Goal: Task Accomplishment & Management: Manage account settings

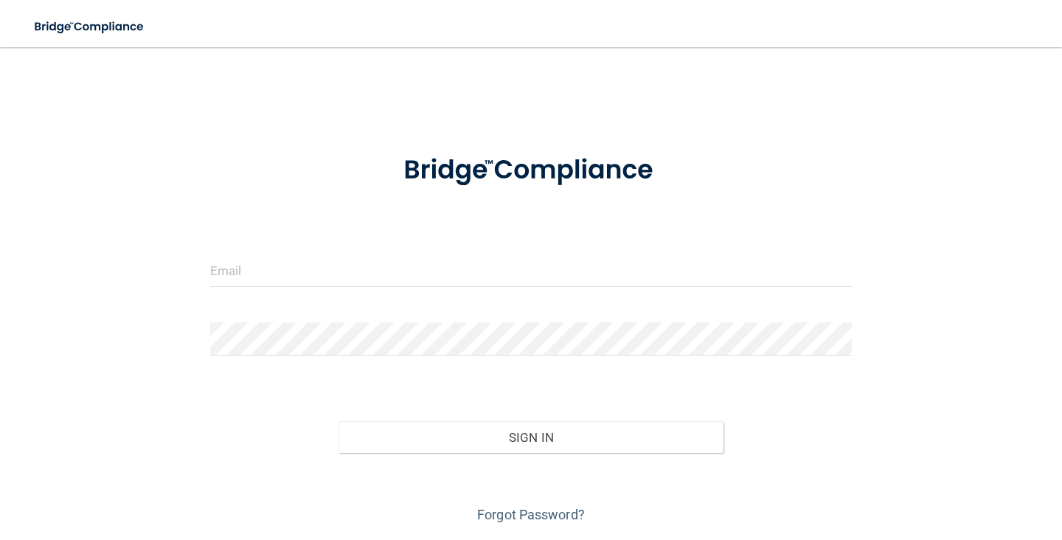
scroll to position [46, 0]
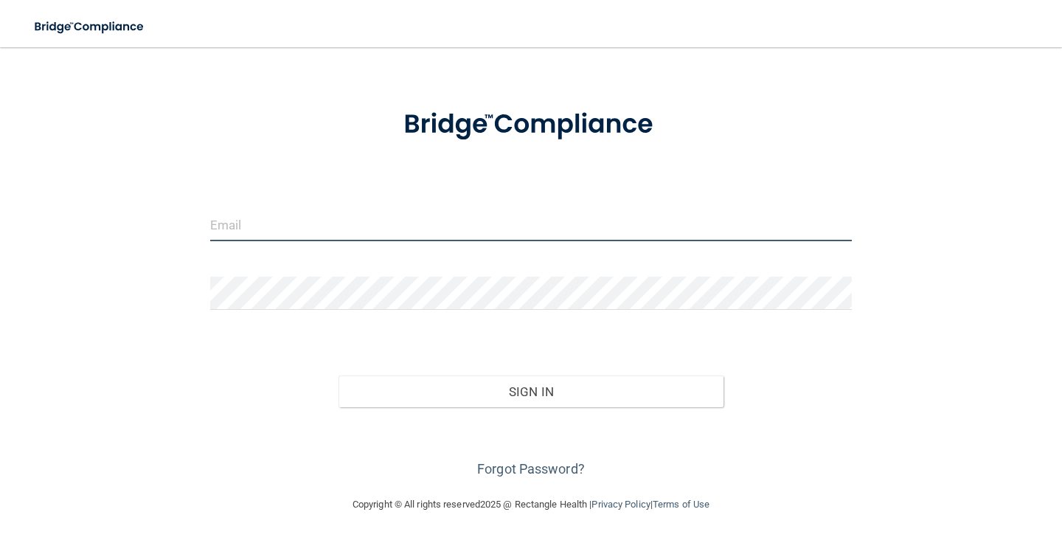
click at [529, 238] on input "email" at bounding box center [531, 224] width 642 height 33
click at [275, 229] on input "email" at bounding box center [531, 224] width 642 height 33
type input "[PERSON_NAME][EMAIL_ADDRESS][DOMAIN_NAME]"
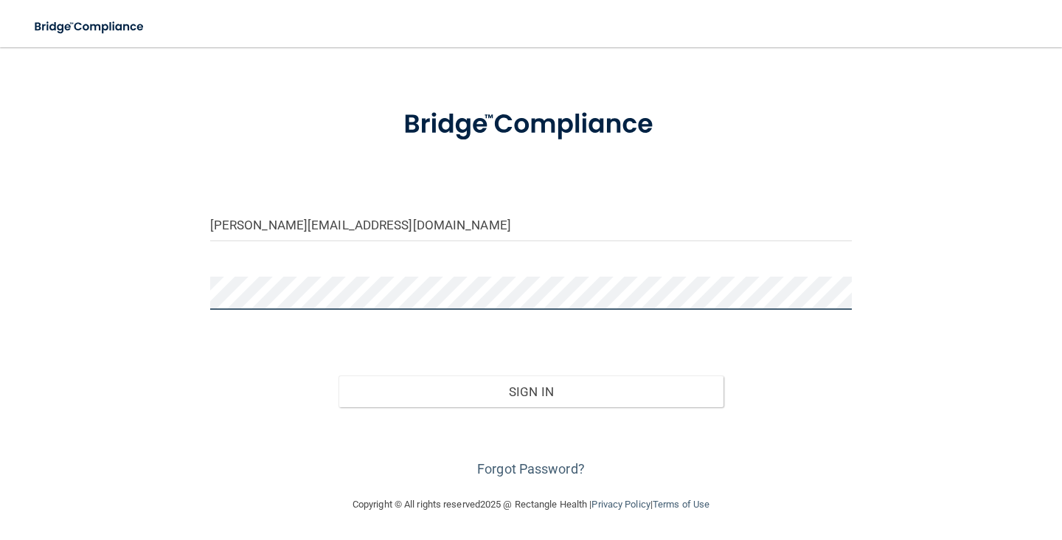
click at [339, 375] on button "Sign In" at bounding box center [531, 391] width 385 height 32
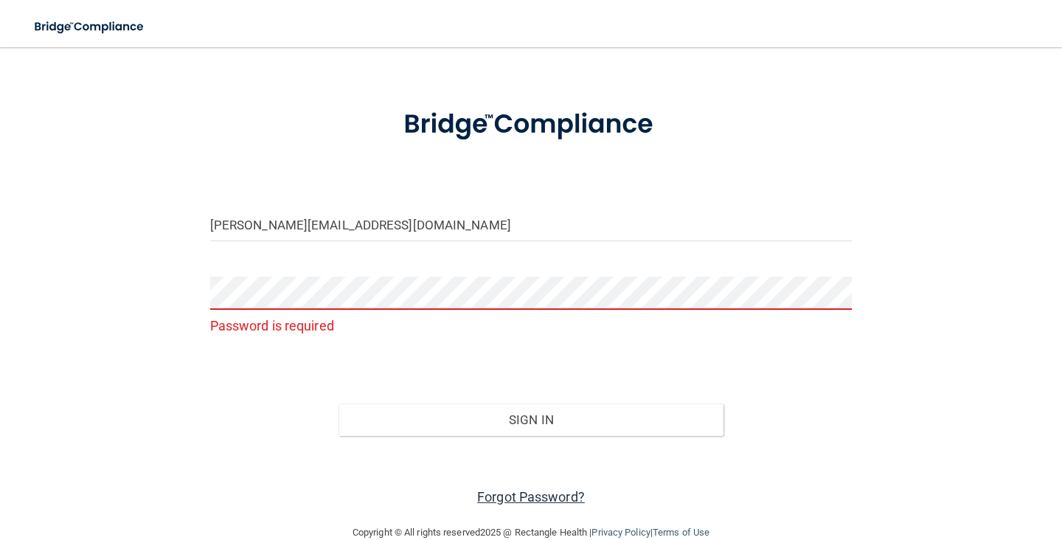
click at [499, 496] on link "Forgot Password?" at bounding box center [531, 496] width 108 height 15
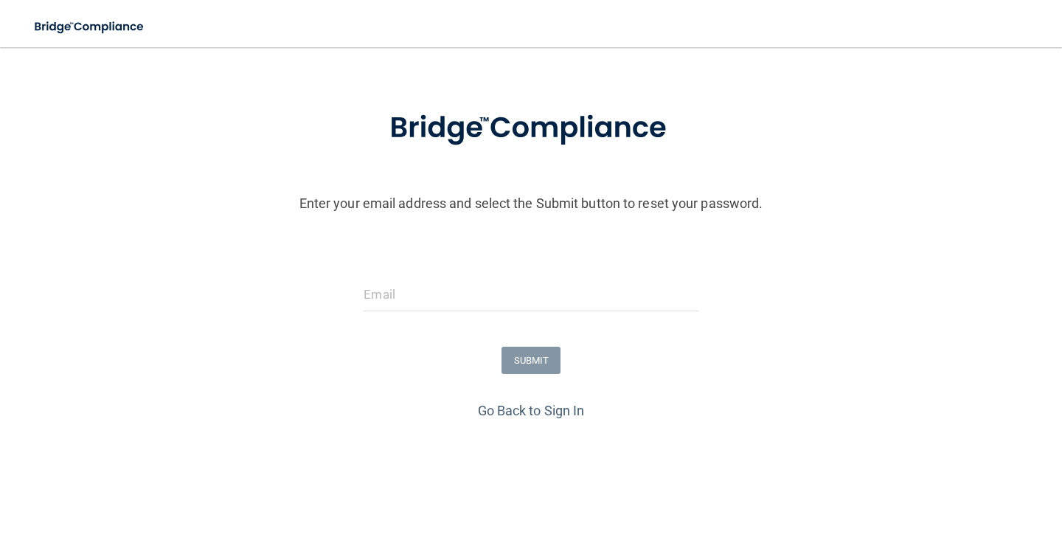
scroll to position [58, 0]
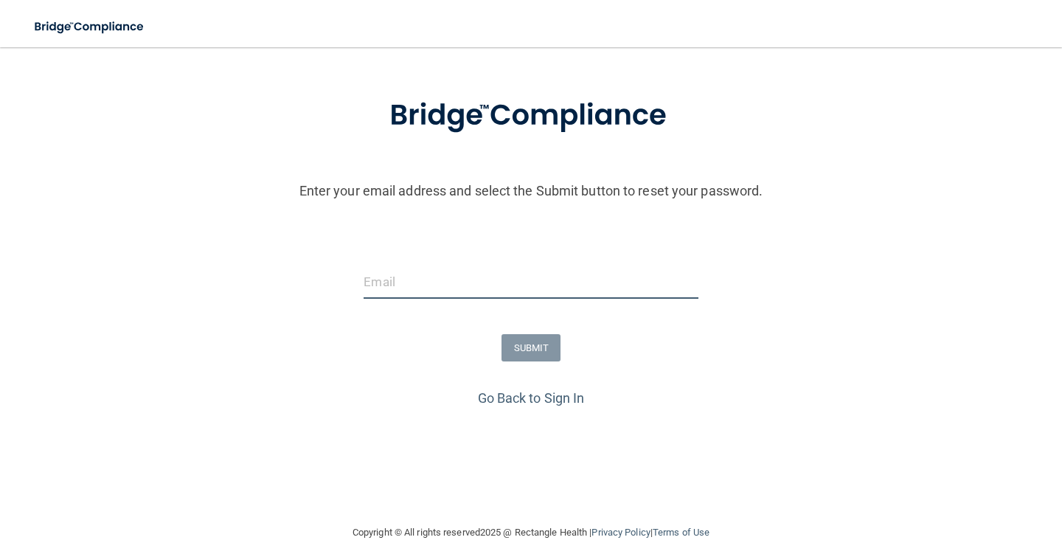
click at [403, 282] on input "email" at bounding box center [531, 282] width 334 height 33
type input "[EMAIL_ADDRESS][DOMAIN_NAME]"
click at [522, 282] on input "[EMAIL_ADDRESS][DOMAIN_NAME]" at bounding box center [531, 282] width 334 height 33
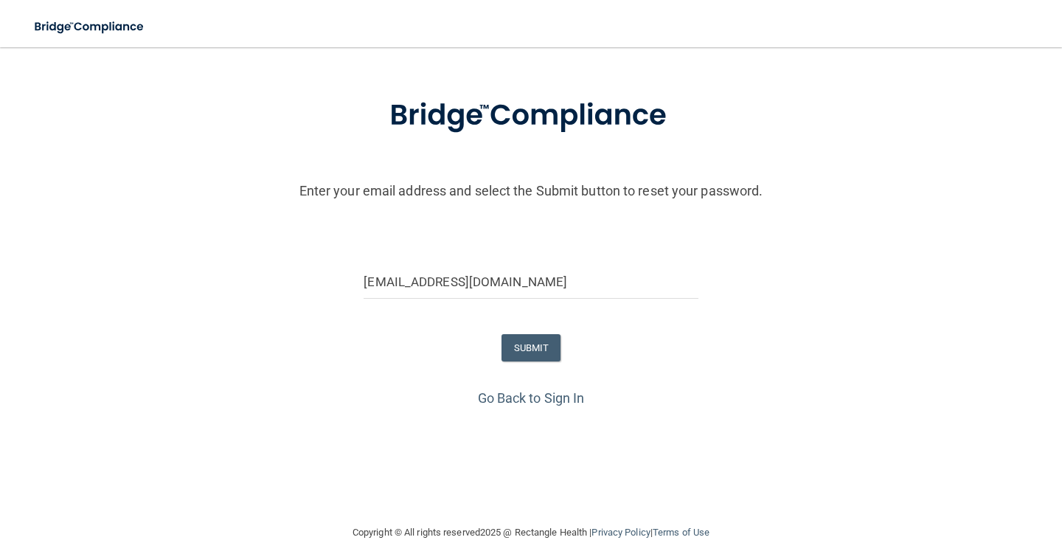
click at [619, 327] on form "Enter your email address and select the Submit button to reset your password. […" at bounding box center [530, 231] width 1047 height 308
click at [528, 346] on button "SUBMIT" at bounding box center [532, 347] width 60 height 27
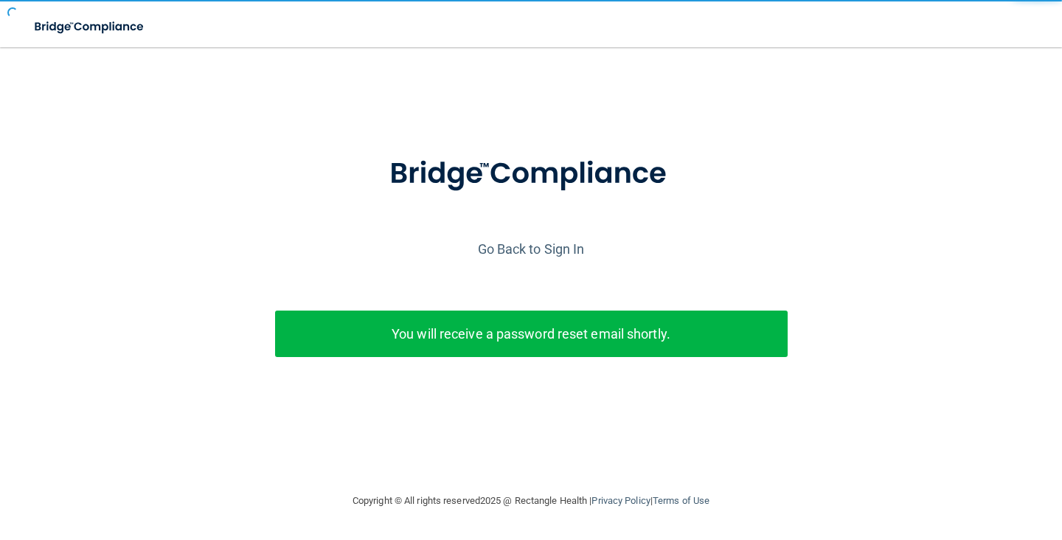
scroll to position [0, 0]
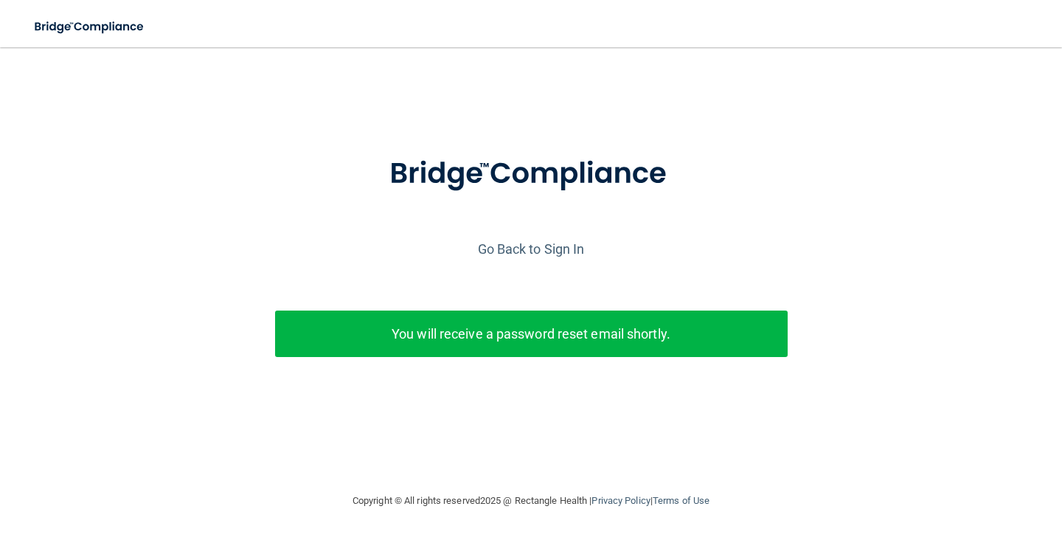
click at [513, 336] on p "You will receive a password reset email shortly." at bounding box center [531, 334] width 490 height 24
click at [531, 250] on link "Go Back to Sign In" at bounding box center [531, 248] width 107 height 15
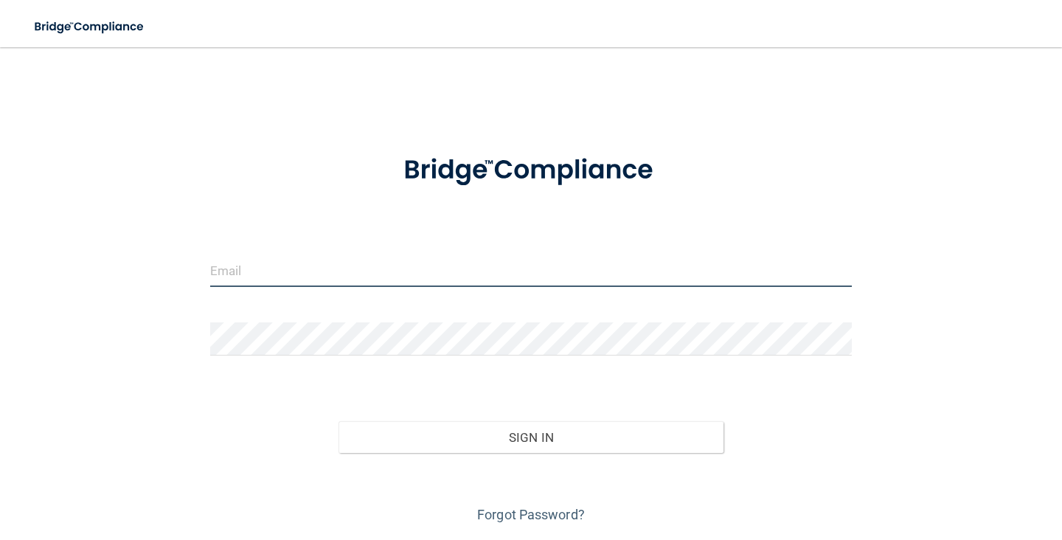
click at [479, 278] on input "email" at bounding box center [531, 270] width 642 height 33
type input "[PERSON_NAME][EMAIL_ADDRESS][DOMAIN_NAME]"
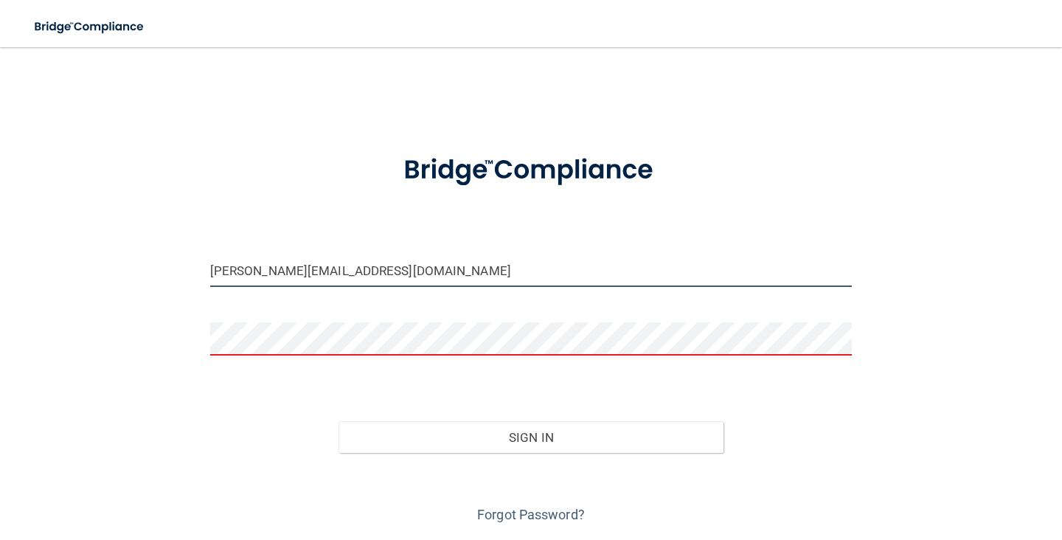
click at [342, 262] on input "[PERSON_NAME][EMAIL_ADDRESS][DOMAIN_NAME]" at bounding box center [531, 270] width 642 height 33
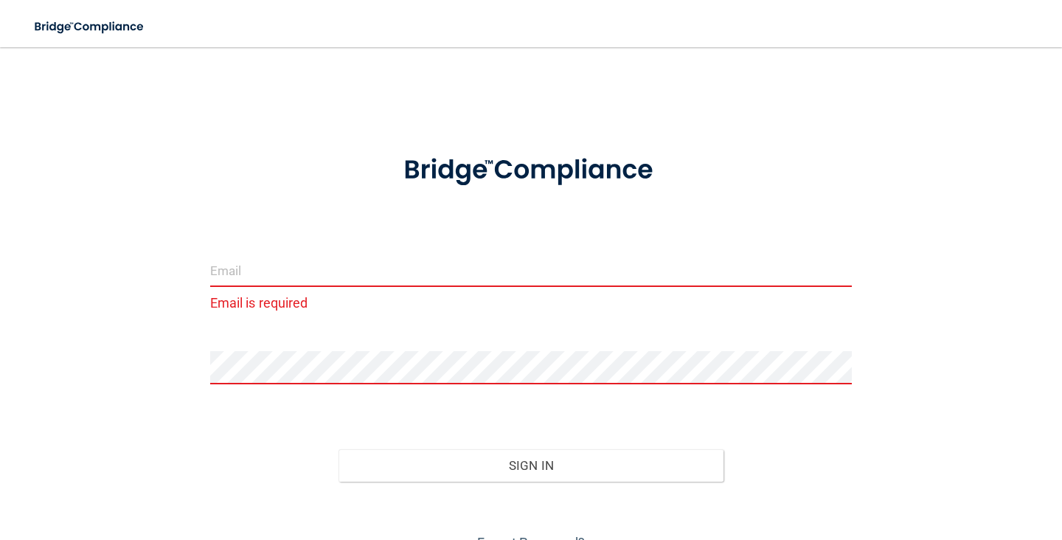
click at [409, 277] on input "email" at bounding box center [531, 270] width 642 height 33
type input "[PERSON_NAME][EMAIL_ADDRESS][DOMAIN_NAME]"
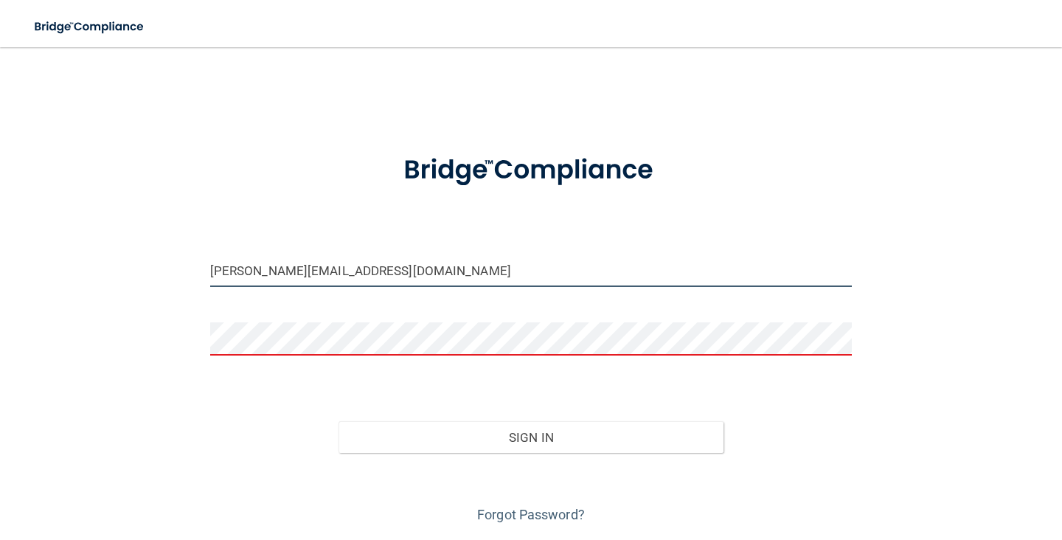
click at [396, 258] on input "[PERSON_NAME][EMAIL_ADDRESS][DOMAIN_NAME]" at bounding box center [531, 270] width 642 height 33
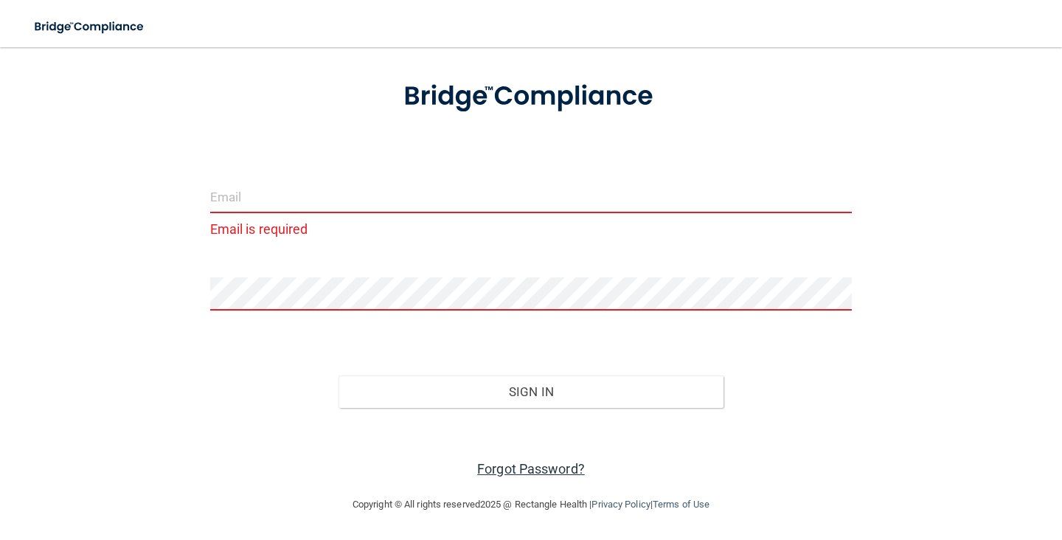
click at [544, 471] on link "Forgot Password?" at bounding box center [531, 468] width 108 height 15
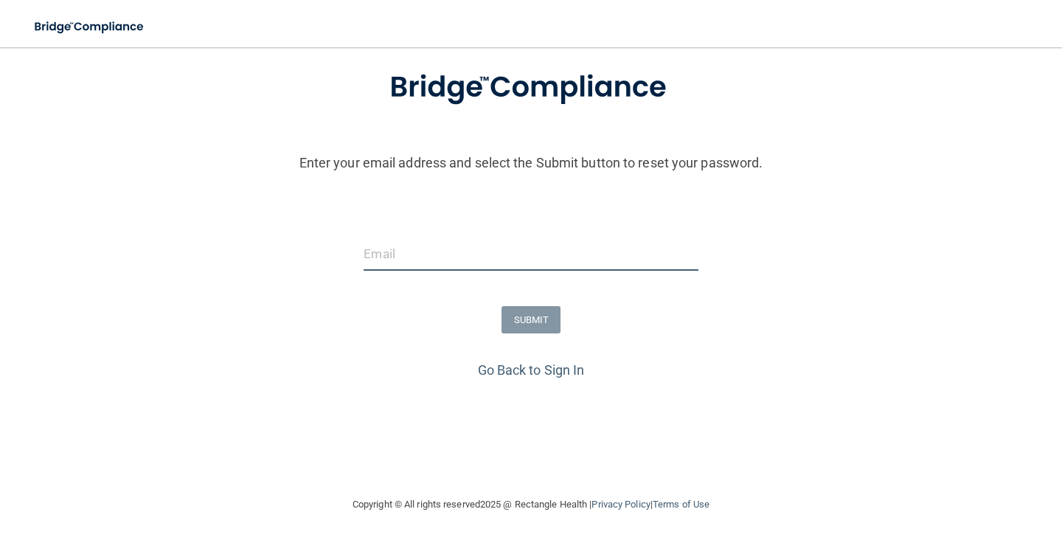
click at [464, 264] on input "email" at bounding box center [531, 254] width 334 height 33
type input "[EMAIL_ADDRESS][DOMAIN_NAME]"
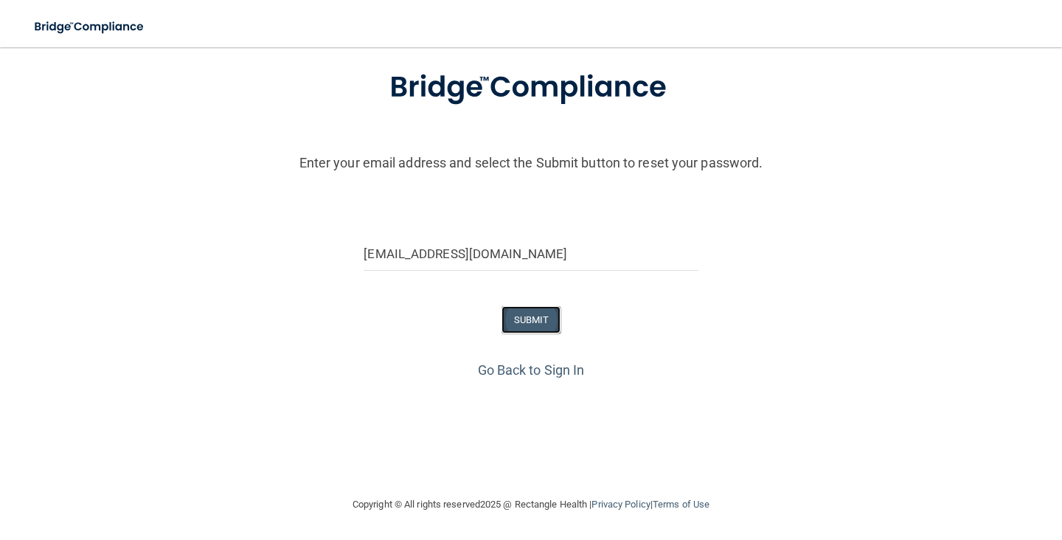
click at [528, 312] on button "SUBMIT" at bounding box center [532, 319] width 60 height 27
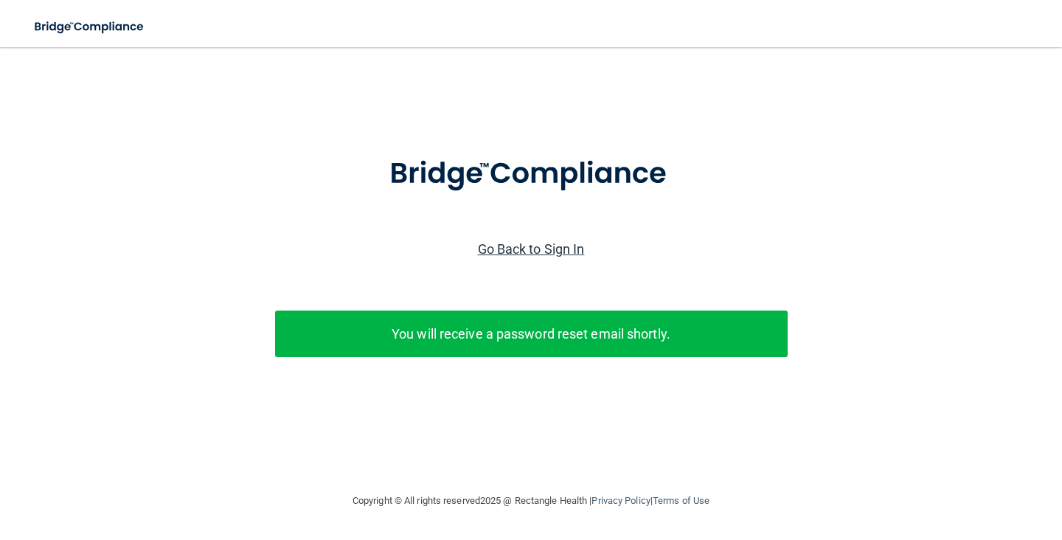
click at [532, 250] on link "Go Back to Sign In" at bounding box center [531, 248] width 107 height 15
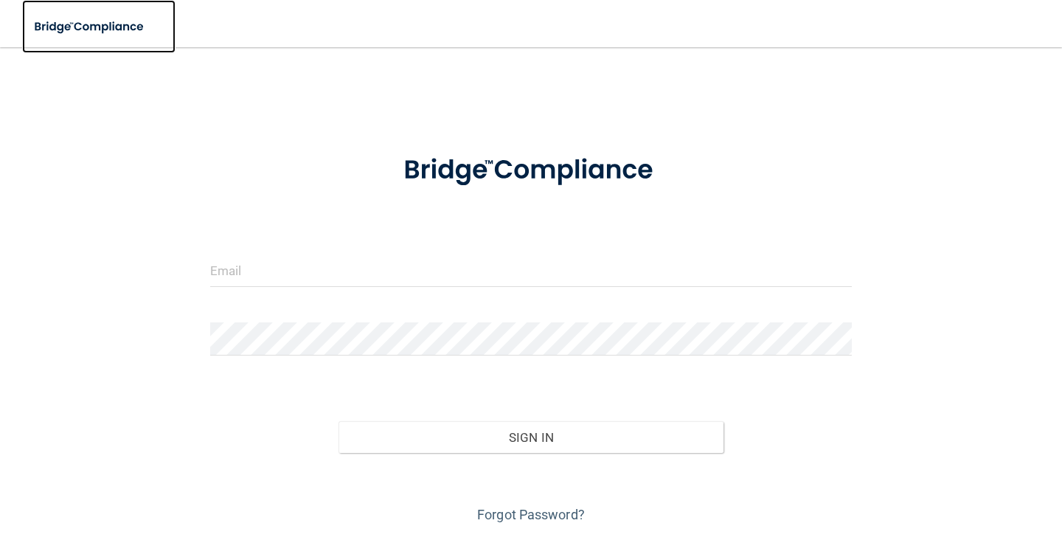
click at [108, 12] on img at bounding box center [90, 27] width 136 height 30
click at [108, 24] on img at bounding box center [90, 27] width 136 height 30
click at [533, 516] on link "Forgot Password?" at bounding box center [531, 514] width 108 height 15
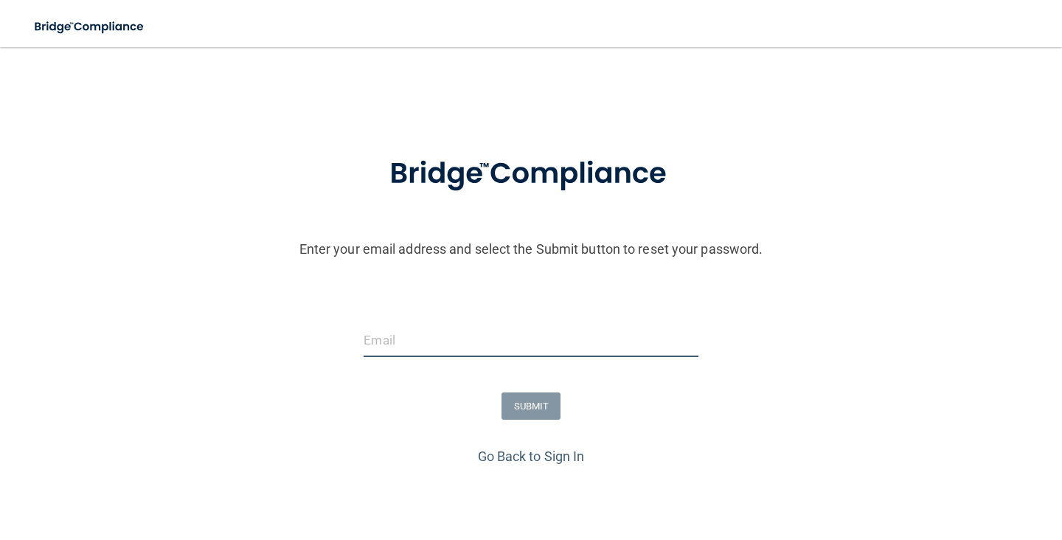
click at [482, 327] on input "email" at bounding box center [531, 340] width 334 height 33
type input "[PERSON_NAME][EMAIL_ADDRESS][DOMAIN_NAME]"
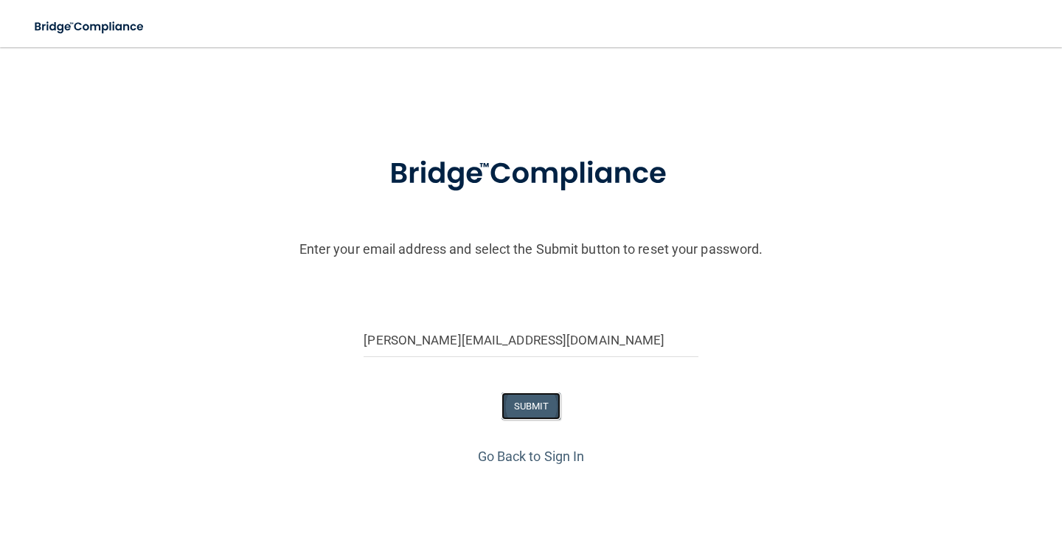
click at [535, 400] on button "SUBMIT" at bounding box center [532, 405] width 60 height 27
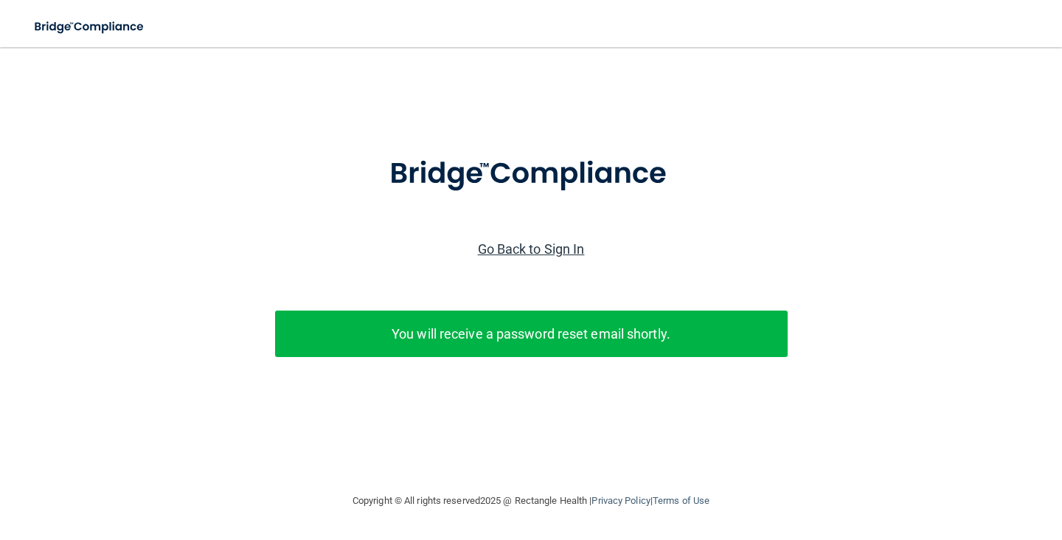
click at [516, 246] on link "Go Back to Sign In" at bounding box center [531, 248] width 107 height 15
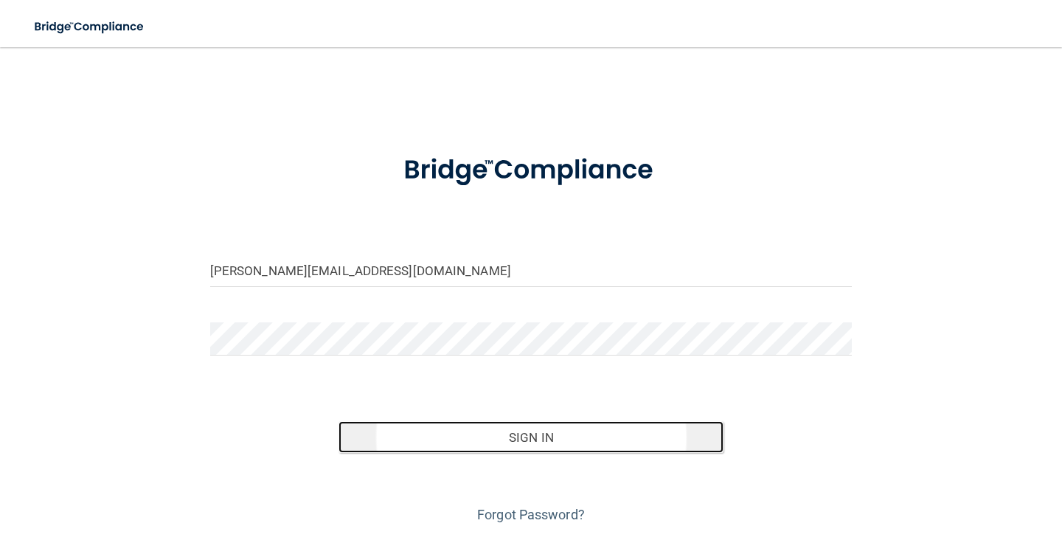
click at [578, 425] on button "Sign In" at bounding box center [531, 437] width 385 height 32
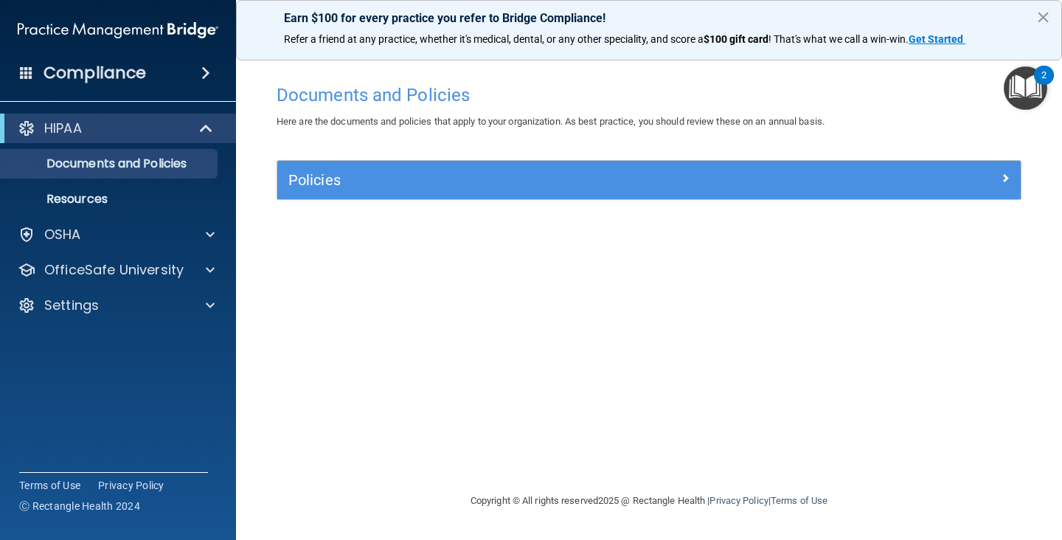
click at [1041, 16] on button "×" at bounding box center [1043, 17] width 14 height 24
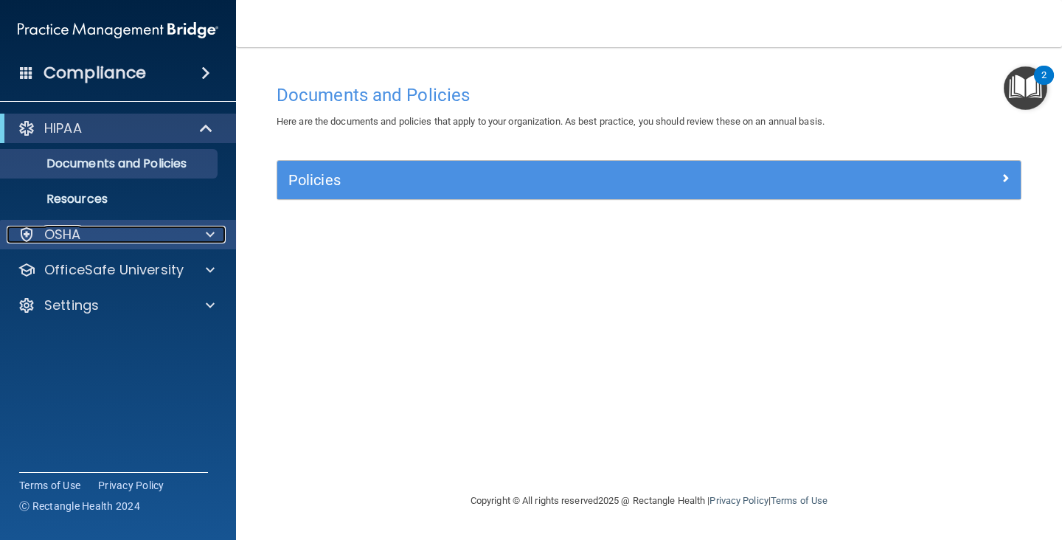
click at [198, 242] on div at bounding box center [208, 235] width 37 height 18
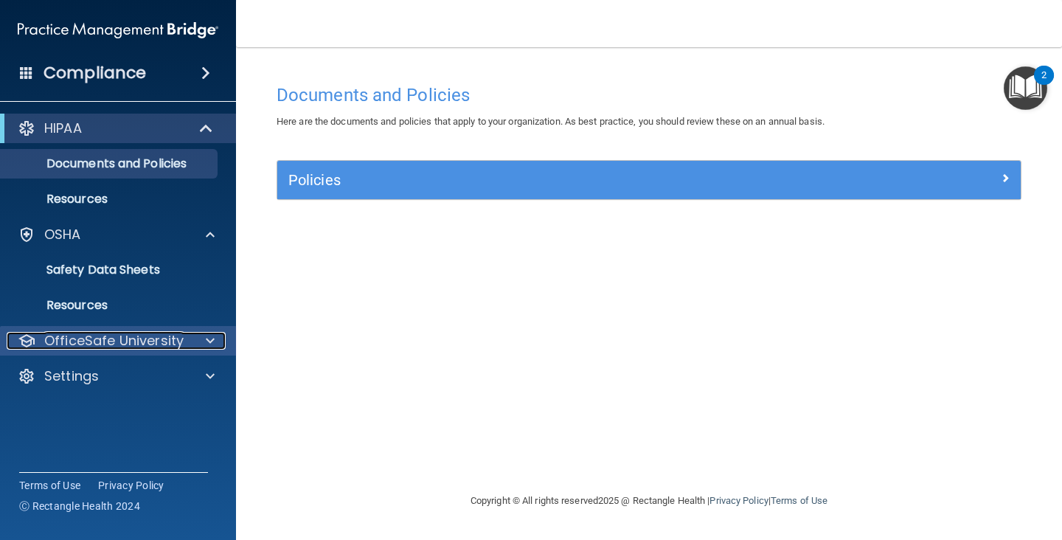
click at [214, 334] on span at bounding box center [210, 341] width 9 height 18
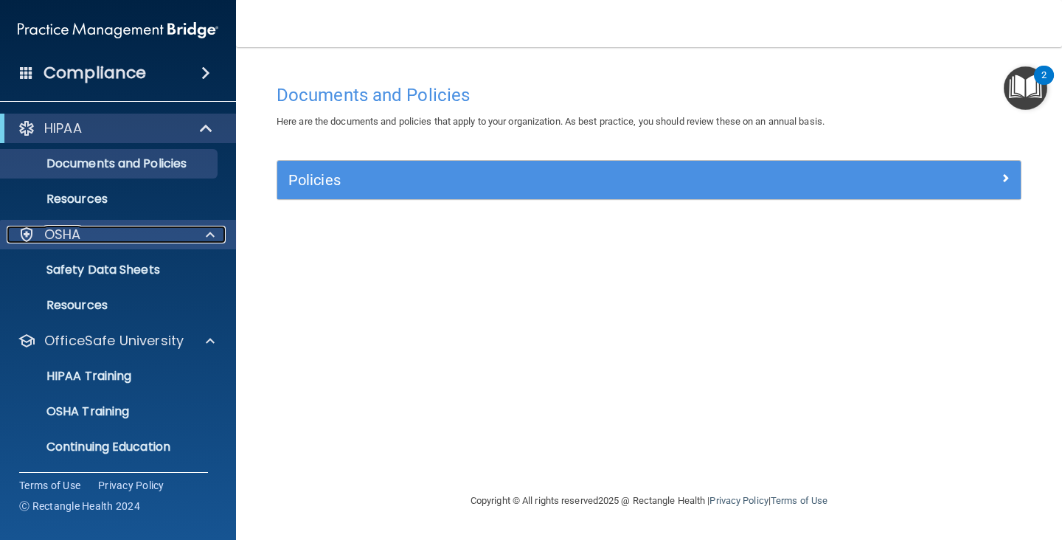
click at [211, 240] on span at bounding box center [210, 235] width 9 height 18
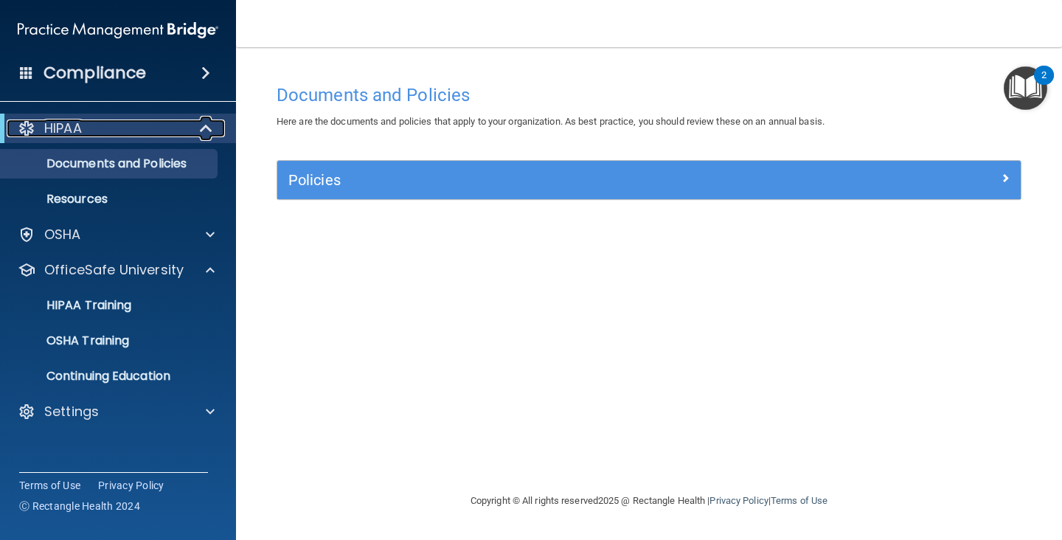
click at [207, 119] on span at bounding box center [207, 128] width 13 height 18
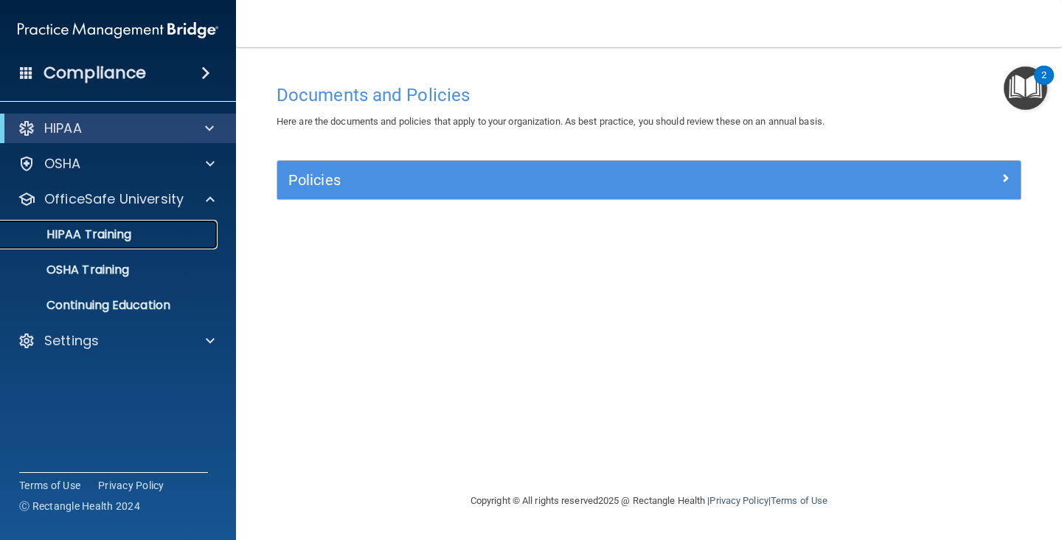
click at [140, 235] on div "HIPAA Training" at bounding box center [110, 234] width 201 height 15
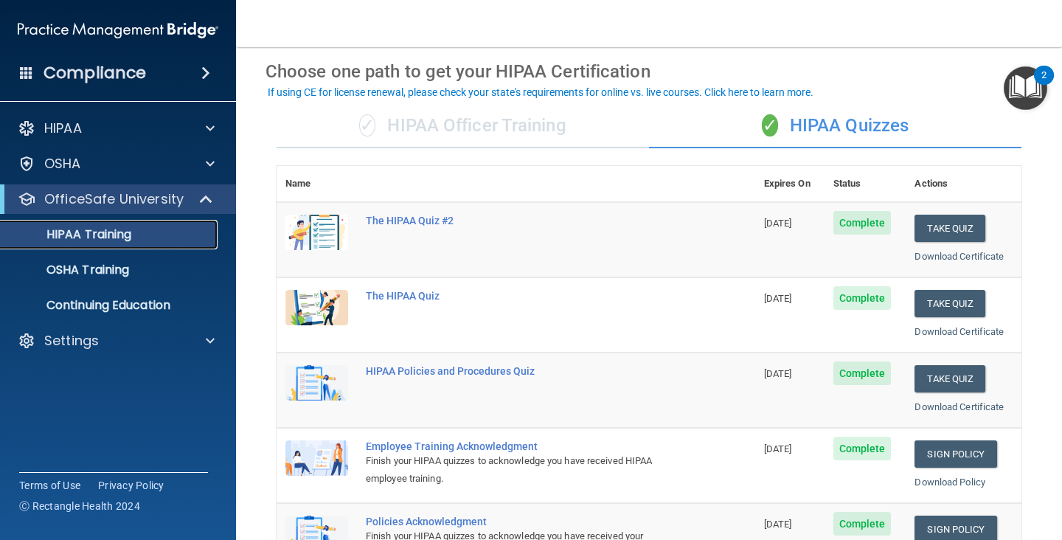
scroll to position [58, 0]
click at [507, 125] on div "✓ HIPAA Officer Training" at bounding box center [463, 125] width 372 height 44
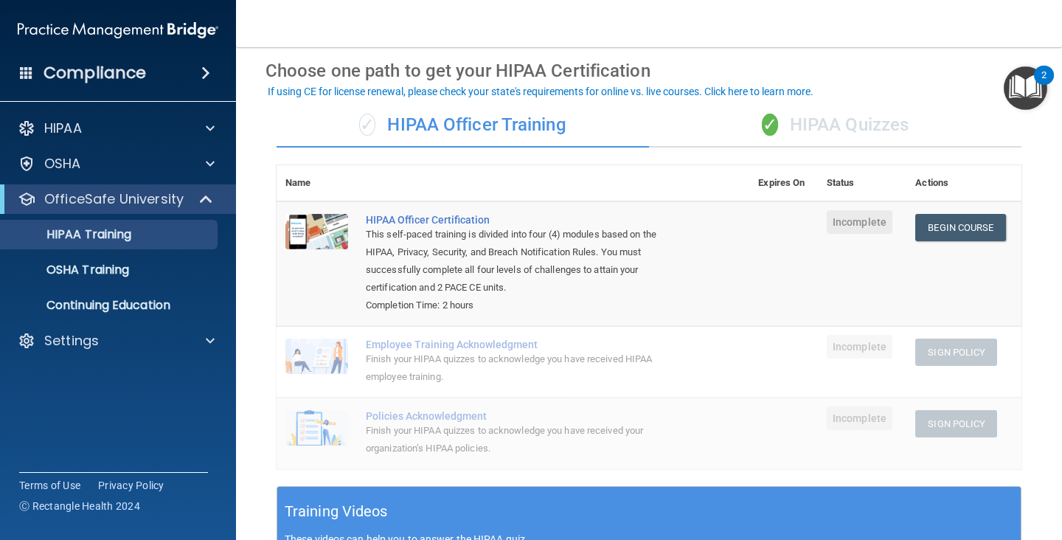
click at [810, 125] on div "✓ HIPAA Quizzes" at bounding box center [835, 125] width 372 height 44
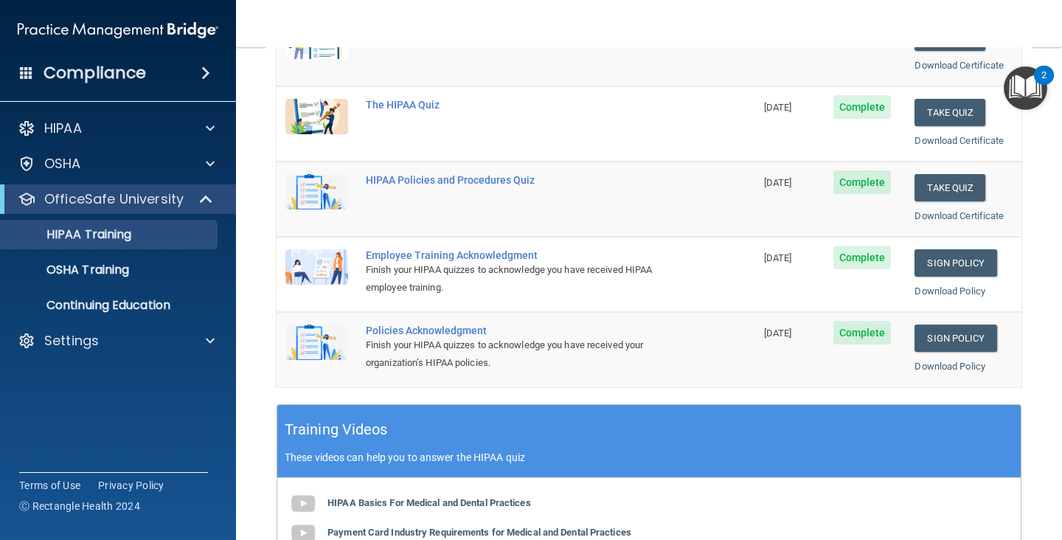
scroll to position [263, 0]
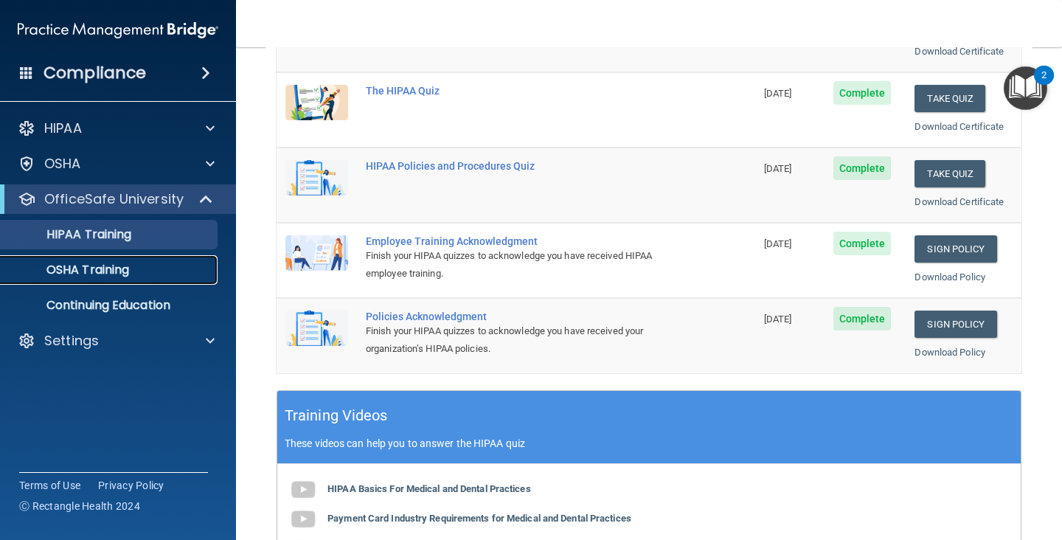
click at [141, 276] on div "OSHA Training" at bounding box center [110, 270] width 201 height 15
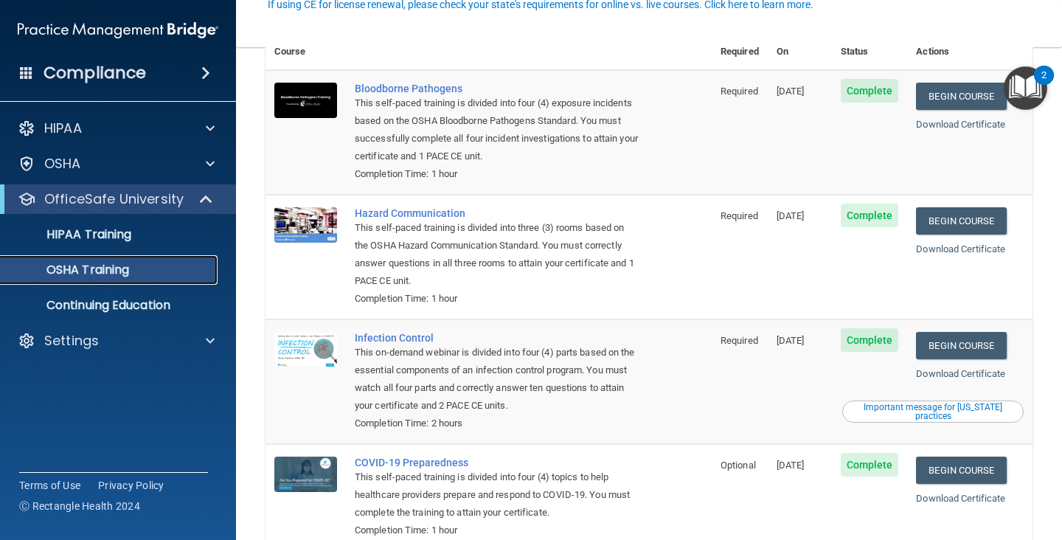
scroll to position [118, 0]
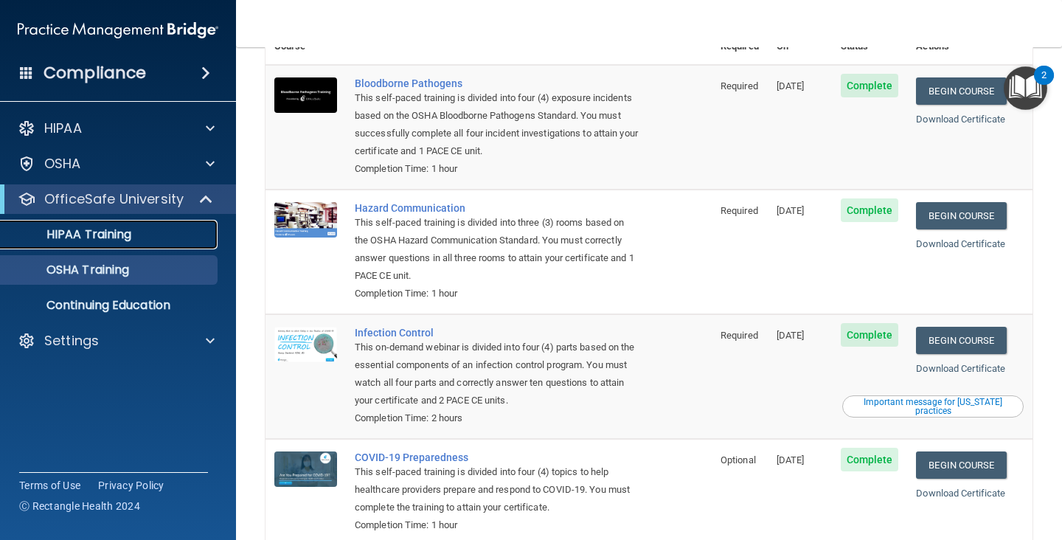
click at [136, 240] on div "HIPAA Training" at bounding box center [110, 234] width 201 height 15
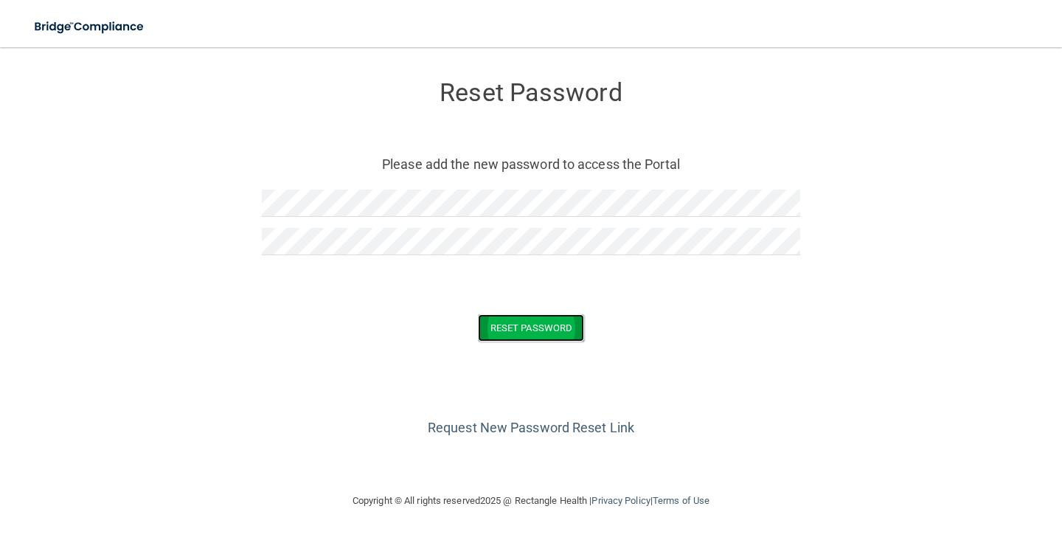
click at [563, 325] on button "Reset Password" at bounding box center [531, 327] width 106 height 27
